Goal: Task Accomplishment & Management: Manage account settings

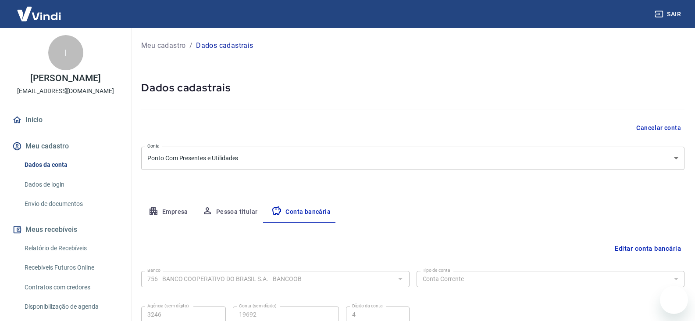
select select "1"
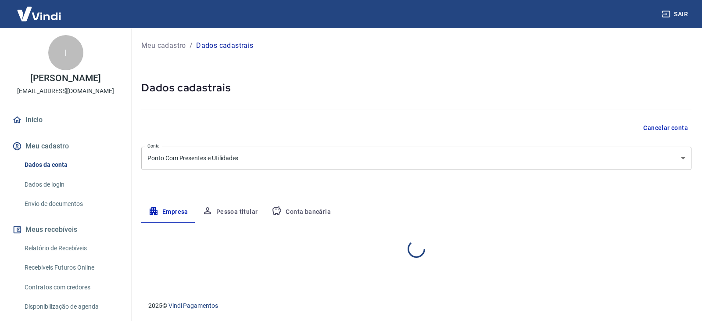
select select "GO"
select select "business"
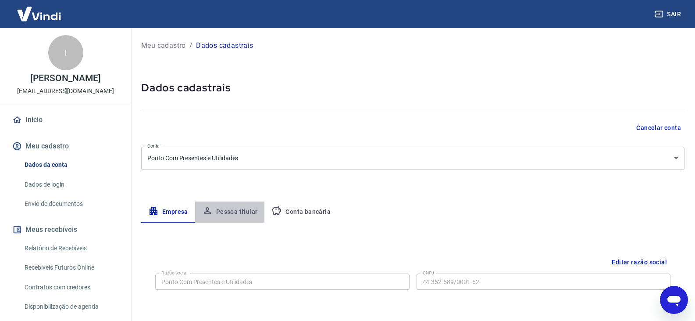
click at [226, 207] on button "Pessoa titular" at bounding box center [230, 211] width 70 height 21
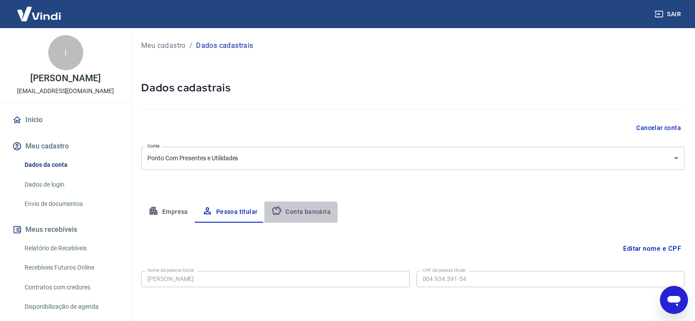
click at [285, 212] on button "Conta bancária" at bounding box center [301, 211] width 73 height 21
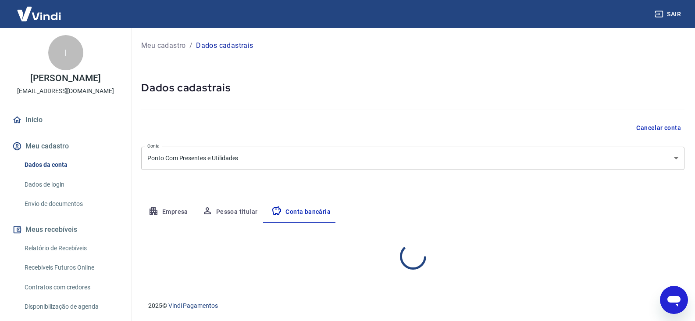
select select "1"
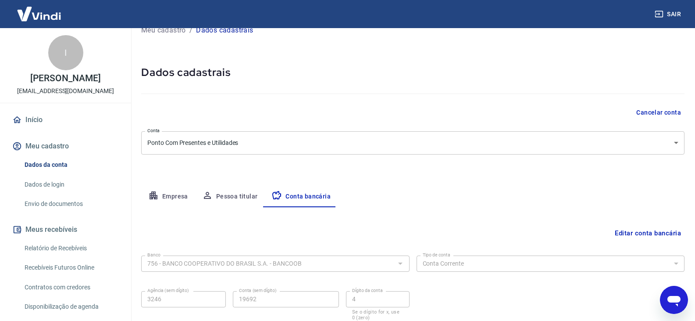
scroll to position [79, 0]
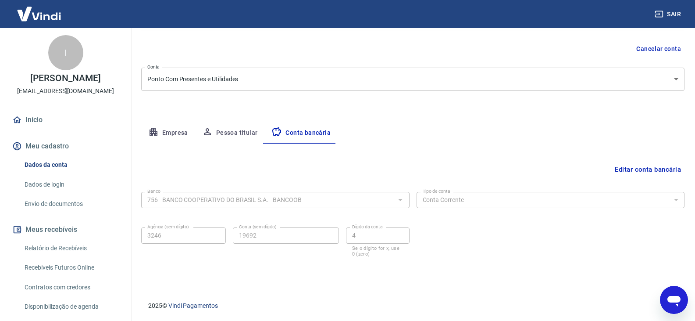
click at [54, 213] on link "Envio de documentos" at bounding box center [71, 204] width 100 height 18
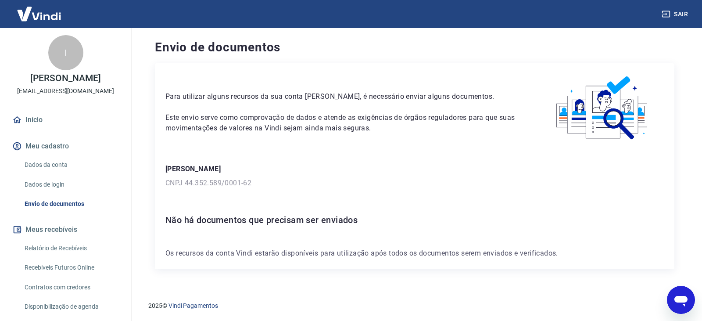
click at [290, 248] on p "Os recursos da conta Vindi estarão disponíveis para utilização após todos os do…" at bounding box center [414, 253] width 498 height 11
click at [345, 256] on p "Os recursos da conta Vindi estarão disponíveis para utilização após todos os do…" at bounding box center [414, 253] width 498 height 11
click at [476, 249] on p "Os recursos da conta Vindi estarão disponíveis para utilização após todos os do…" at bounding box center [414, 253] width 498 height 11
click at [612, 115] on img at bounding box center [602, 108] width 122 height 69
click at [21, 129] on link "Início" at bounding box center [66, 119] width 110 height 19
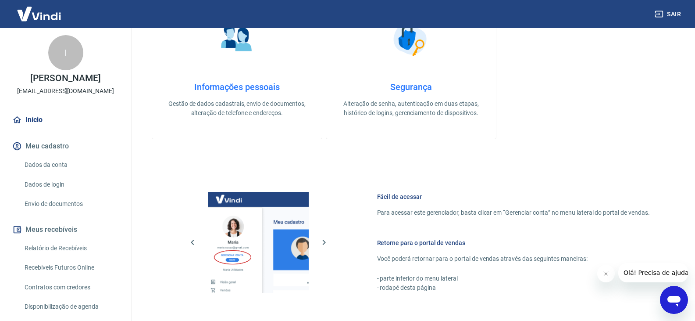
scroll to position [351, 0]
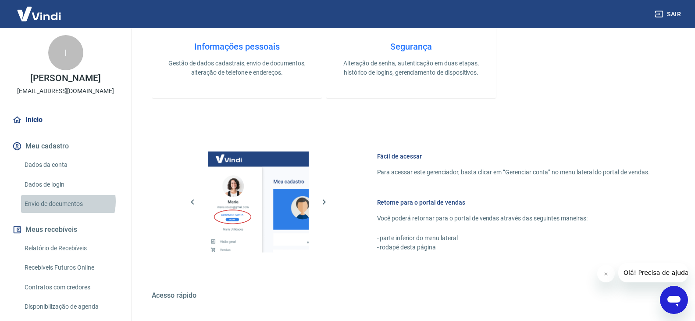
click at [66, 211] on link "Envio de documentos" at bounding box center [71, 204] width 100 height 18
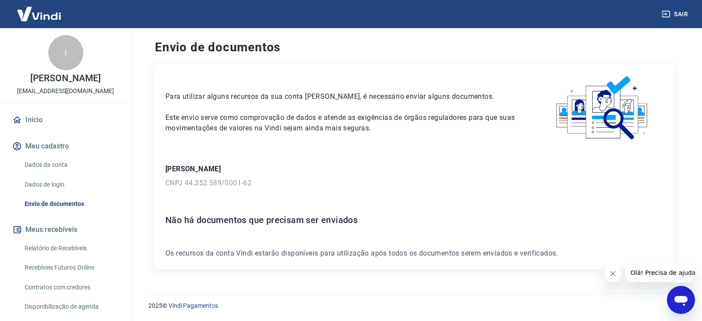
click at [356, 204] on div "Para utilizar alguns recursos da sua conta Vindi, é necessário enviar alguns do…" at bounding box center [414, 166] width 519 height 206
click at [327, 236] on div "Para utilizar alguns recursos da sua conta Vindi, é necessário enviar alguns do…" at bounding box center [414, 166] width 519 height 206
drag, startPoint x: 504, startPoint y: 250, endPoint x: 397, endPoint y: 238, distance: 108.6
click at [397, 238] on div "Para utilizar alguns recursos da sua conta Vindi, é necessário enviar alguns do…" at bounding box center [414, 166] width 519 height 206
click at [405, 228] on div "Para utilizar alguns recursos da sua conta Vindi, é necessário enviar alguns do…" at bounding box center [414, 166] width 519 height 206
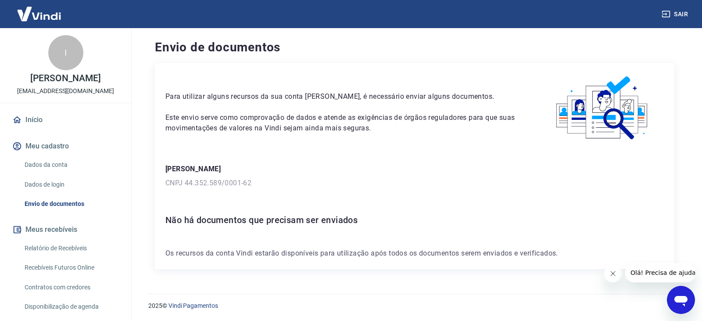
drag, startPoint x: 155, startPoint y: 48, endPoint x: 368, endPoint y: 174, distance: 247.6
click at [357, 174] on div "Envio de documentos Para utilizar alguns recursos da sua conta Vindi, é necessá…" at bounding box center [414, 155] width 540 height 255
click at [421, 182] on p "CNPJ 44.352.589/0001-62" at bounding box center [414, 183] width 498 height 11
click at [631, 104] on img at bounding box center [602, 108] width 122 height 69
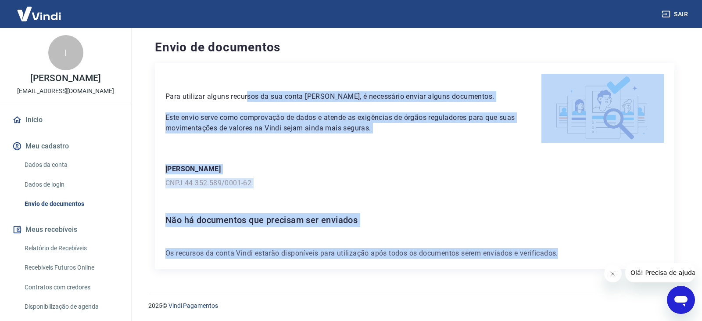
drag, startPoint x: 563, startPoint y: 256, endPoint x: 249, endPoint y: 71, distance: 364.6
click at [249, 71] on div "Para utilizar alguns recursos da sua conta Vindi, é necessário enviar alguns do…" at bounding box center [414, 166] width 519 height 206
click at [271, 80] on div "Para utilizar alguns recursos da sua conta Vindi, é necessário enviar alguns do…" at bounding box center [342, 104] width 355 height 60
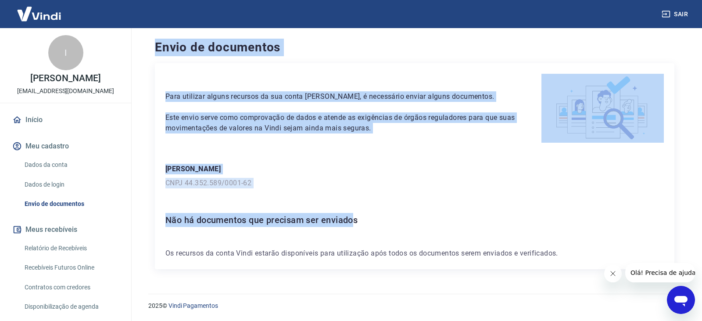
drag, startPoint x: 148, startPoint y: 55, endPoint x: 361, endPoint y: 197, distance: 256.1
click at [356, 200] on div "Envio de documentos Para utilizar alguns recursos da sua conta Vindi, é necessá…" at bounding box center [414, 155] width 540 height 255
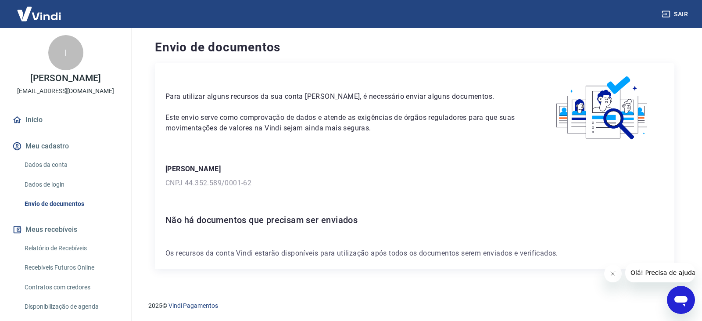
click at [409, 200] on div "Para utilizar alguns recursos da sua conta Vindi, é necessário enviar alguns do…" at bounding box center [414, 166] width 519 height 206
click at [615, 96] on img at bounding box center [602, 108] width 122 height 69
click at [265, 261] on div "Para utilizar alguns recursos da sua conta Vindi, é necessário enviar alguns do…" at bounding box center [414, 166] width 519 height 206
drag, startPoint x: 140, startPoint y: 35, endPoint x: 165, endPoint y: 50, distance: 28.7
click at [164, 50] on div "Envio de documentos Para utilizar alguns recursos da sua conta Vindi, é necessá…" at bounding box center [414, 155] width 561 height 255
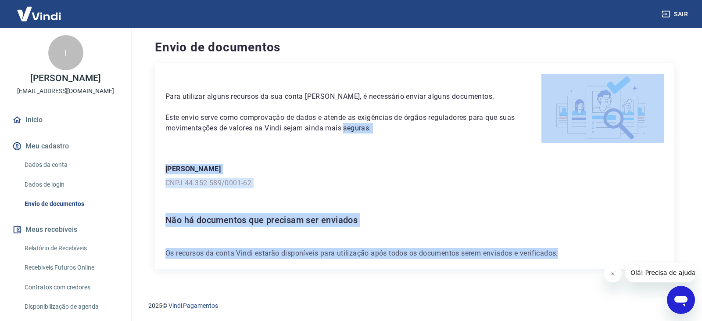
drag, startPoint x: 572, startPoint y: 254, endPoint x: 334, endPoint y: 116, distance: 275.3
click at [334, 116] on div "Para utilizar alguns recursos da sua conta Vindi, é necessário enviar alguns do…" at bounding box center [414, 166] width 519 height 206
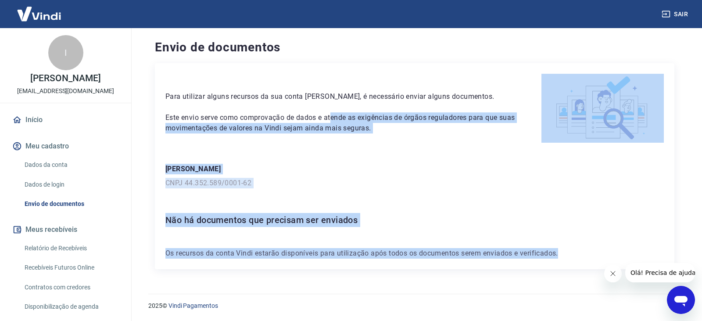
click at [334, 116] on p "Este envio serve como comprovação de dados e atende as exigências de órgãos reg…" at bounding box center [342, 122] width 355 height 21
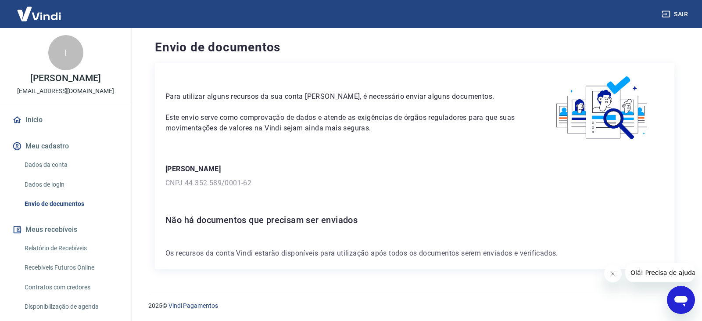
click at [271, 187] on p "CNPJ 44.352.589/0001-62" at bounding box center [414, 183] width 498 height 11
click at [59, 191] on link "Dados de login" at bounding box center [71, 184] width 100 height 18
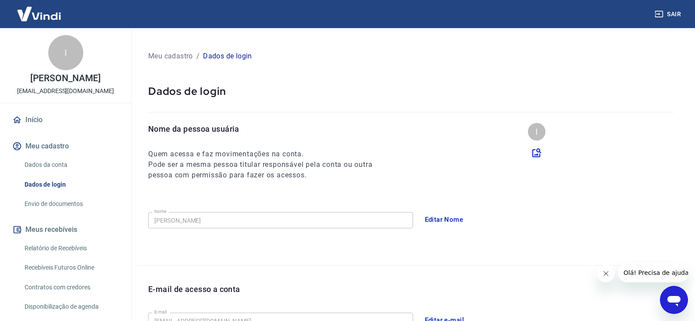
click at [56, 193] on link "Dados de login" at bounding box center [71, 184] width 100 height 18
click at [59, 207] on div "Dados da conta Dados de login Envio de documentos" at bounding box center [66, 184] width 110 height 57
click at [54, 213] on link "Envio de documentos" at bounding box center [71, 204] width 100 height 18
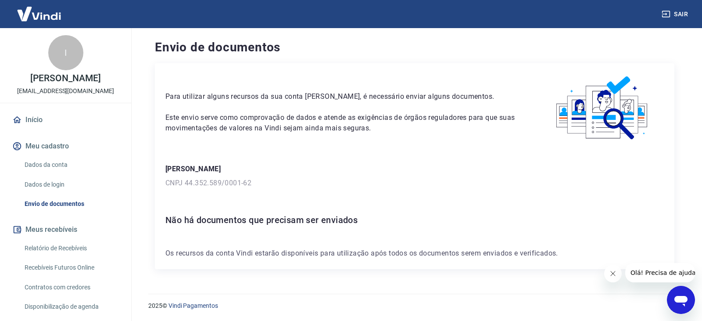
click at [240, 224] on h6 "Não há documentos que precisam ser enviados" at bounding box center [414, 220] width 498 height 14
click at [77, 193] on link "Dados de login" at bounding box center [71, 184] width 100 height 18
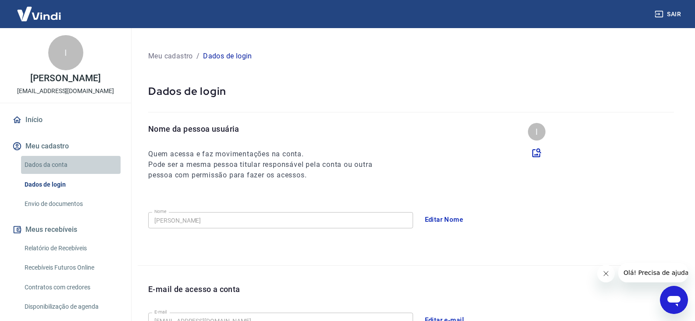
click at [75, 174] on link "Dados da conta" at bounding box center [71, 165] width 100 height 18
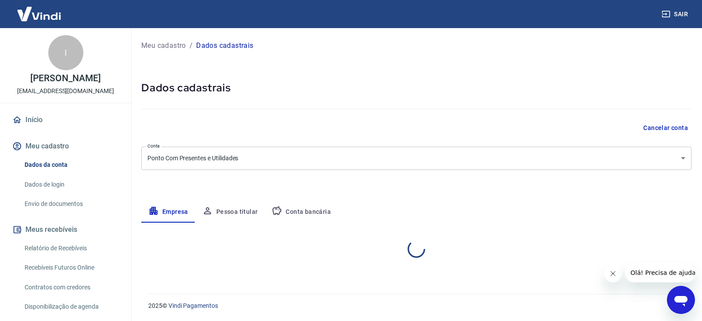
select select "GO"
select select "business"
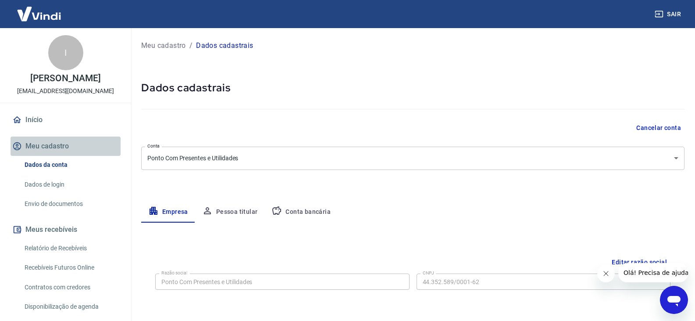
click at [77, 151] on button "Meu cadastro" at bounding box center [66, 145] width 110 height 19
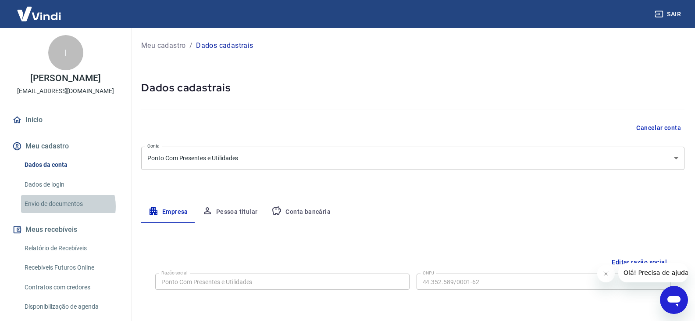
click at [65, 213] on link "Envio de documentos" at bounding box center [71, 204] width 100 height 18
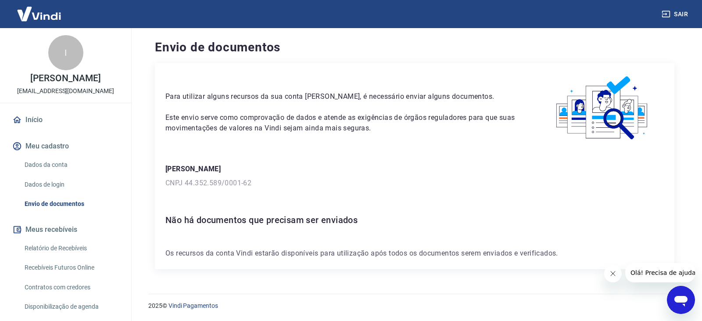
click at [54, 156] on button "Meu cadastro" at bounding box center [66, 145] width 110 height 19
click at [60, 174] on link "Dados da conta" at bounding box center [71, 165] width 100 height 18
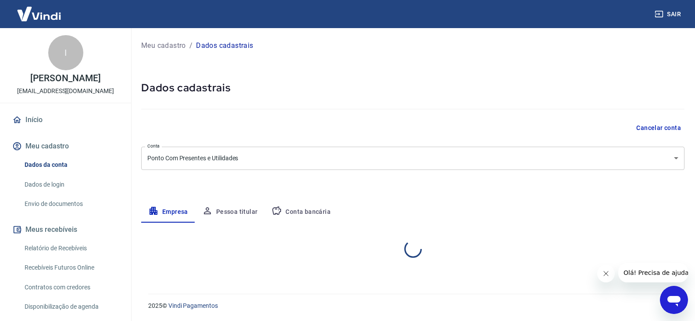
select select "GO"
select select "business"
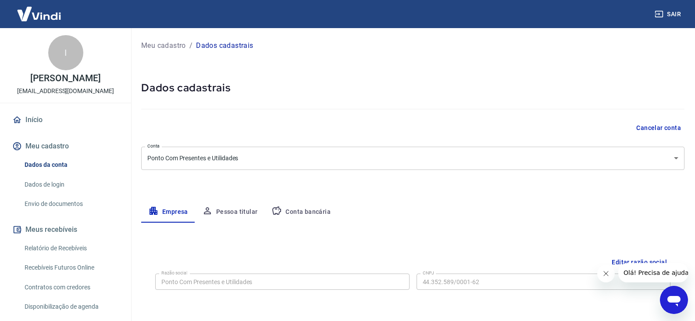
click at [290, 208] on button "Conta bancária" at bounding box center [301, 211] width 73 height 21
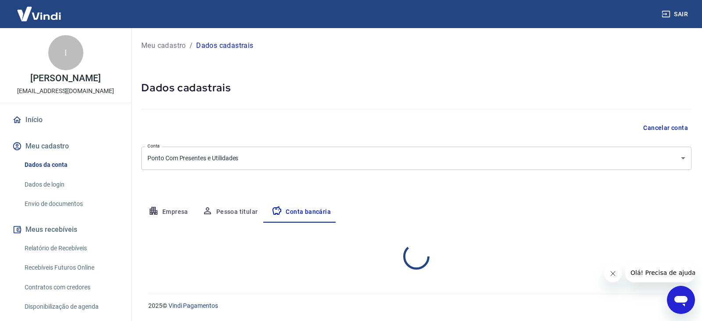
select select "1"
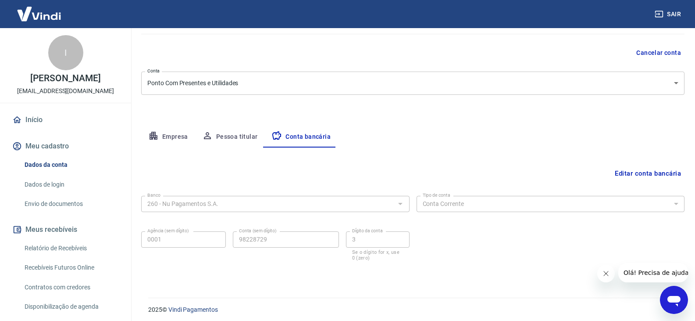
scroll to position [79, 0]
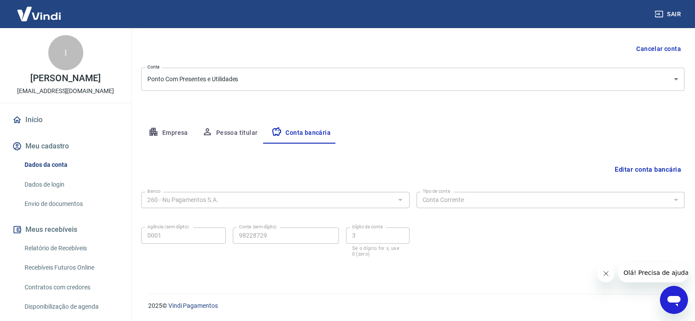
click at [427, 272] on div "Meu cadastro / Dados cadastrais Dados cadastrais Cancelar conta Conta Ponto Com…" at bounding box center [413, 116] width 565 height 334
drag, startPoint x: 65, startPoint y: 179, endPoint x: 54, endPoint y: 192, distance: 17.4
click at [65, 174] on link "Dados da conta" at bounding box center [71, 165] width 100 height 18
click at [53, 193] on link "Dados de login" at bounding box center [71, 184] width 100 height 18
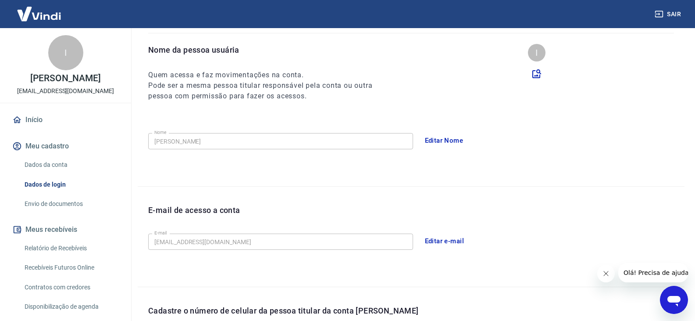
scroll to position [241, 0]
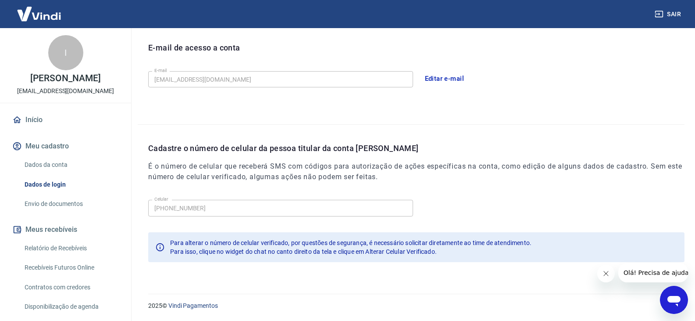
click at [53, 213] on link "Envio de documentos" at bounding box center [71, 204] width 100 height 18
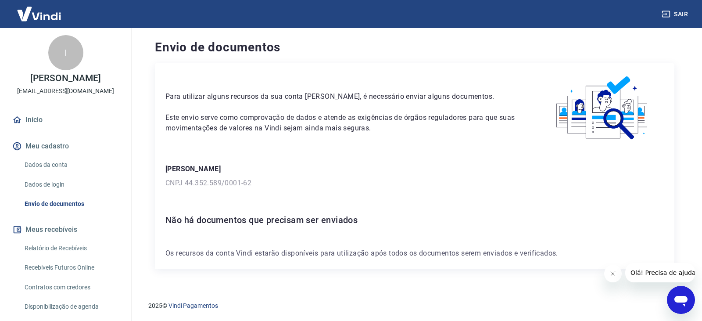
click at [61, 169] on link "Dados da conta" at bounding box center [71, 165] width 100 height 18
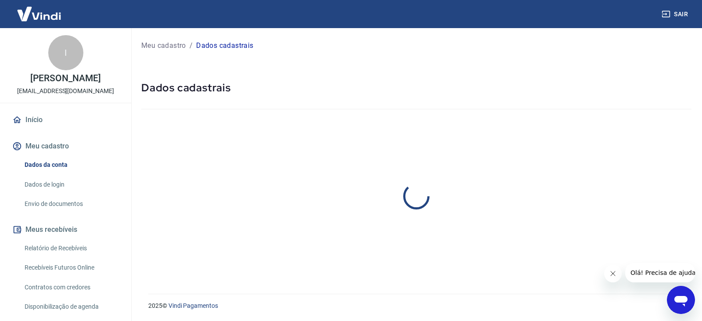
select select "GO"
select select "business"
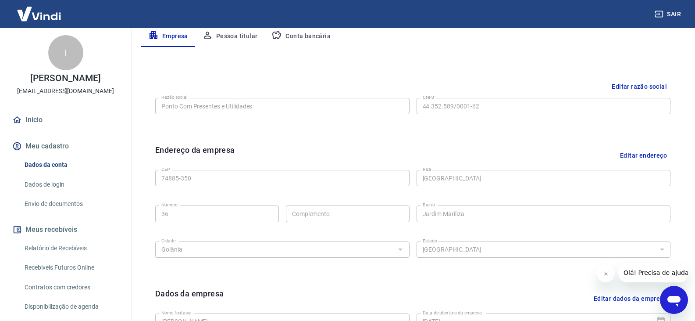
scroll to position [132, 0]
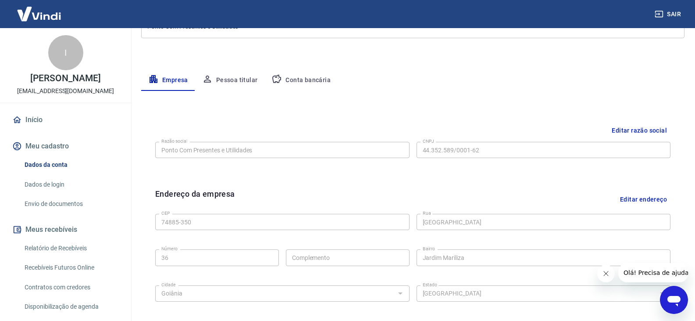
click at [322, 68] on div "Meu cadastro / Dados cadastrais Dados cadastrais Cancelar conta Conta Ponto Com…" at bounding box center [413, 179] width 565 height 567
click at [318, 78] on button "Conta bancária" at bounding box center [301, 80] width 73 height 21
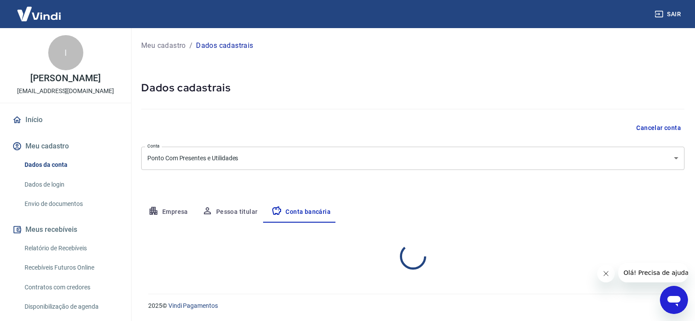
scroll to position [0, 0]
select select "1"
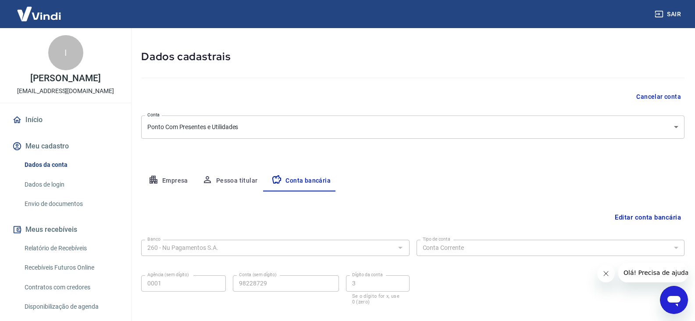
scroll to position [79, 0]
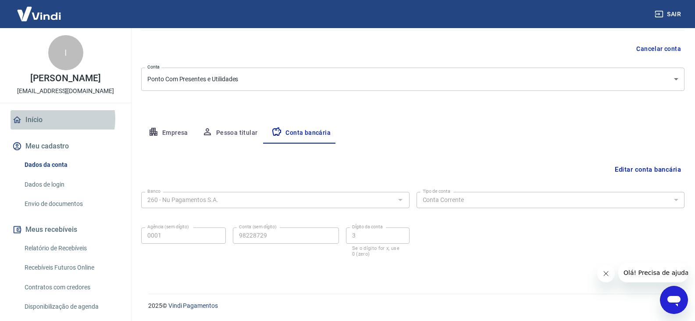
click at [55, 128] on link "Início" at bounding box center [66, 119] width 110 height 19
